Goal: Browse casually

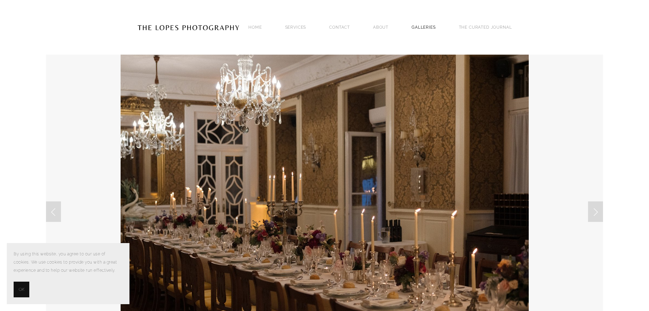
click at [420, 27] on link "GALLERIES" at bounding box center [424, 26] width 24 height 9
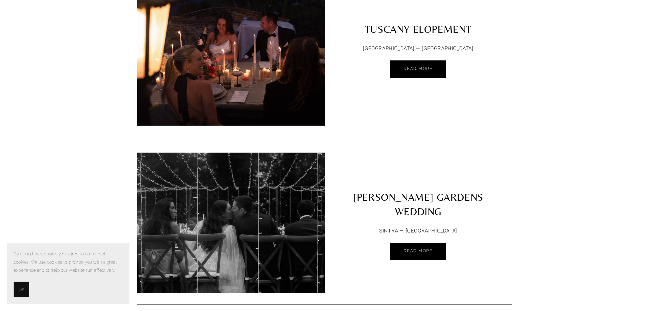
scroll to position [2693, 0]
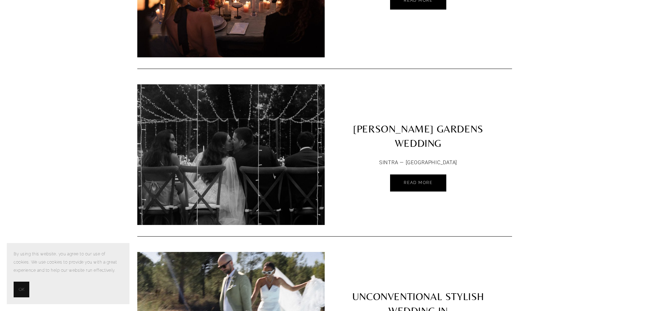
click at [437, 124] on link "[PERSON_NAME] GARDENS WEDDING" at bounding box center [418, 119] width 187 height 70
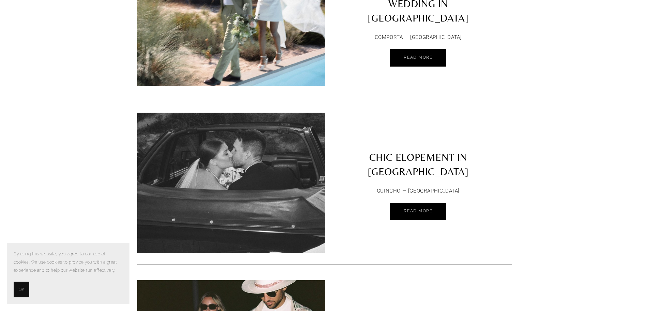
scroll to position [3170, 0]
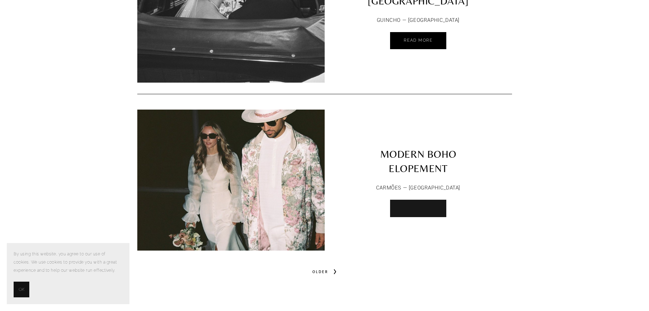
click at [443, 200] on link "Read More" at bounding box center [418, 207] width 56 height 17
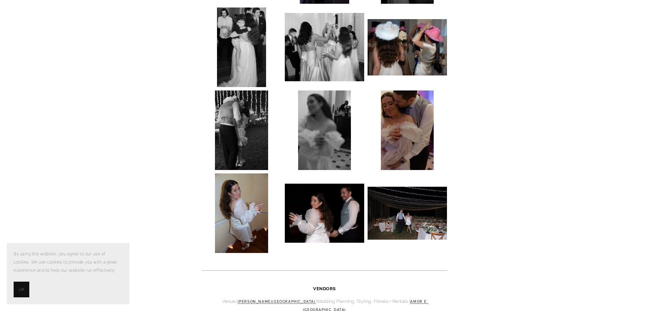
scroll to position [1943, 0]
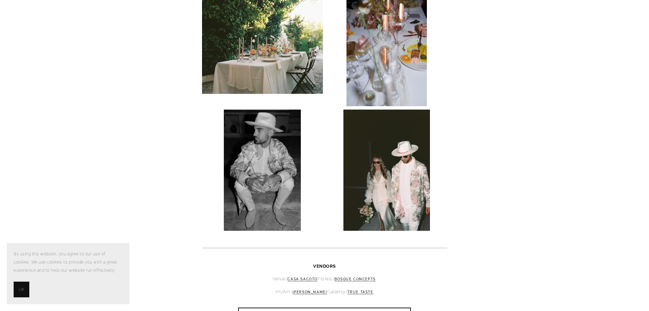
scroll to position [886, 0]
